Goal: Information Seeking & Learning: Understand process/instructions

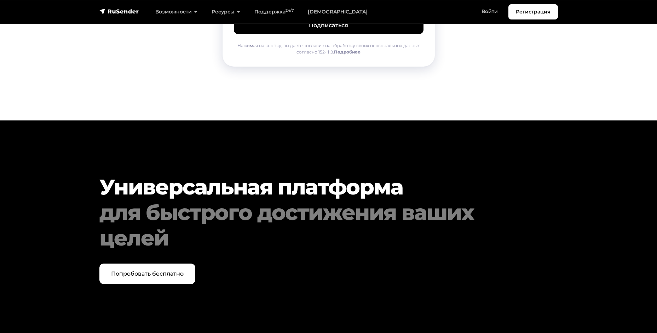
scroll to position [3625, 0]
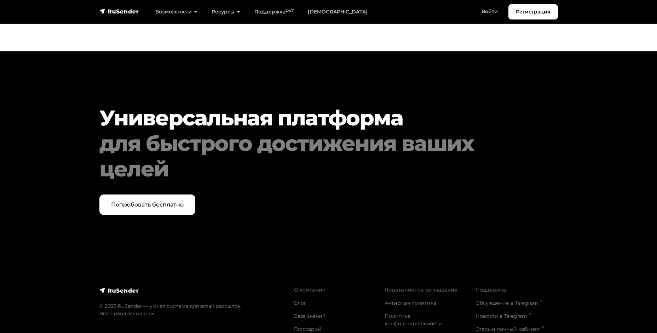
click at [310, 312] on li "База знаний" at bounding box center [335, 315] width 82 height 7
click at [313, 312] on link "База знаний" at bounding box center [310, 315] width 32 height 6
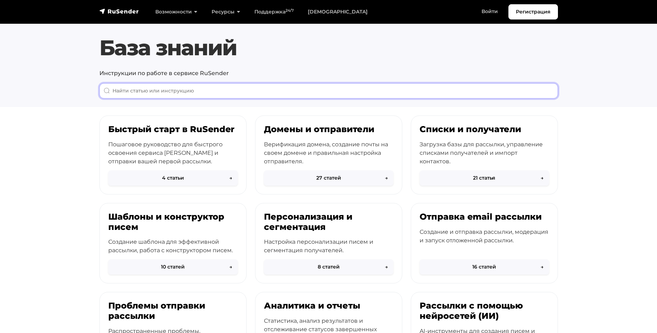
click at [197, 95] on input "When autocomplete results are available use up and down arrows to review and en…" at bounding box center [328, 90] width 459 height 15
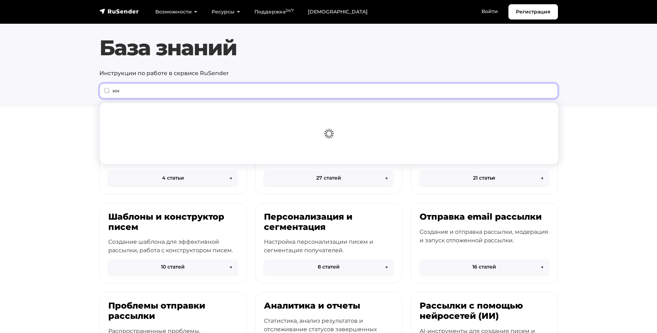
type input "и"
type input "Tilda"
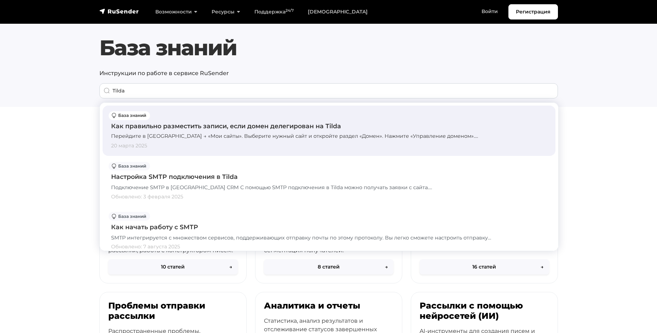
click at [204, 132] on div "Перейдите в Tilda → «Мои сайты». Выберите нужный сайт и откройте раздел «Домен»…" at bounding box center [329, 136] width 436 height 8
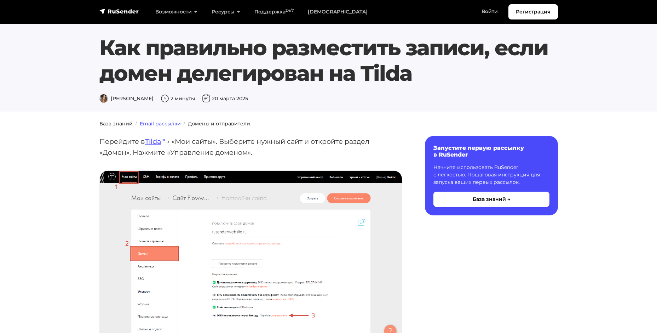
click at [166, 125] on link "Email рассылки" at bounding box center [160, 123] width 41 height 6
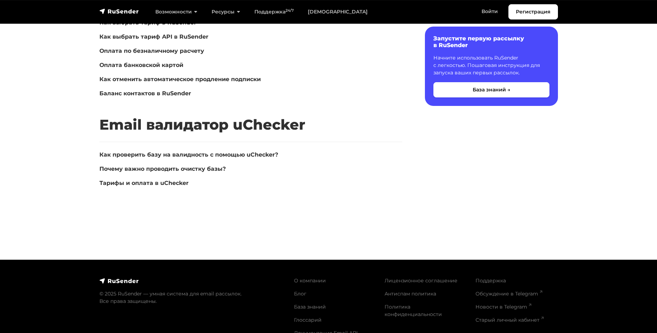
scroll to position [1842, 0]
